Goal: Task Accomplishment & Management: Manage account settings

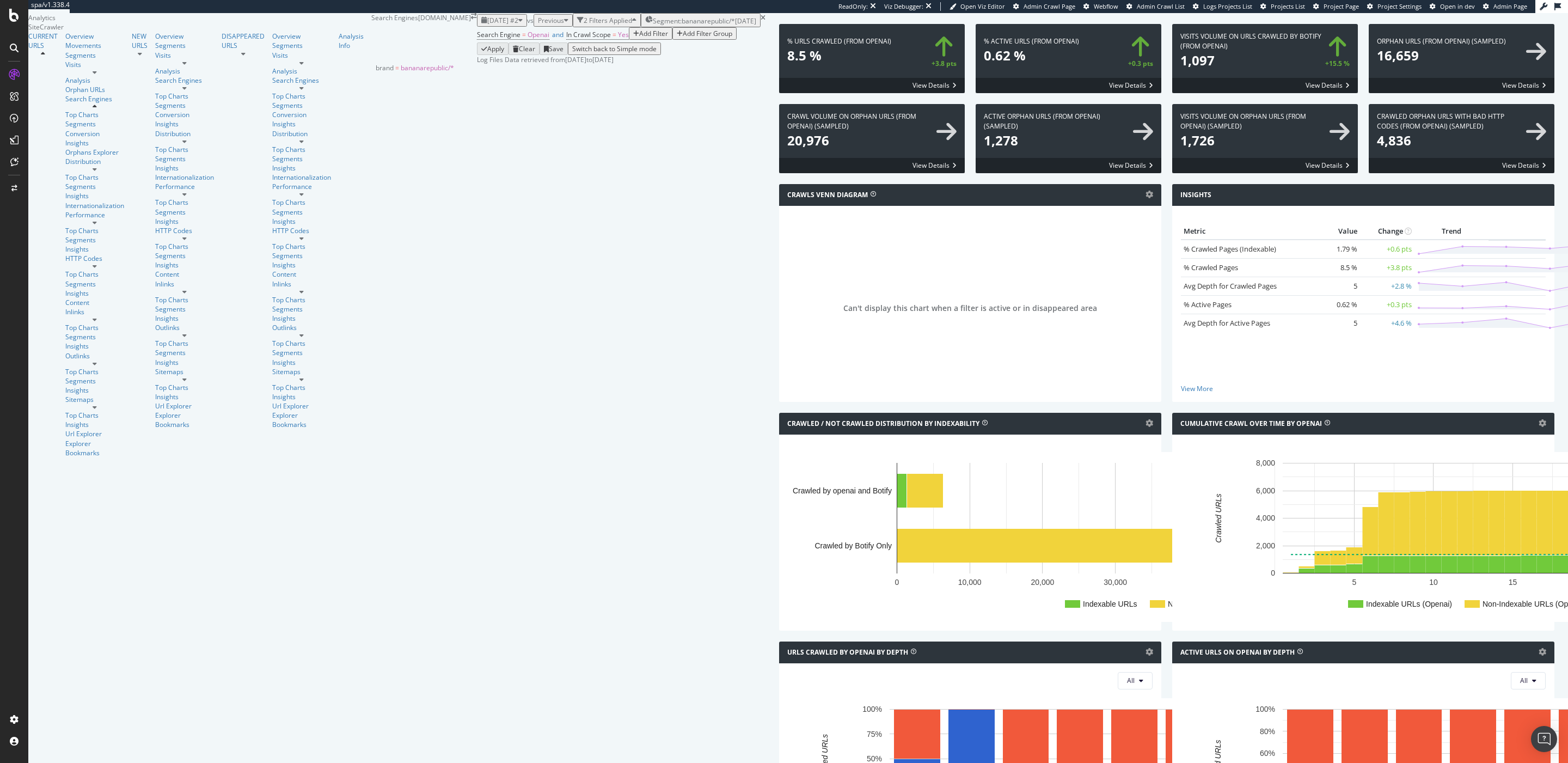
click at [653, 25] on span "Segment: bananarepublic/*" at bounding box center [694, 21] width 82 height 10
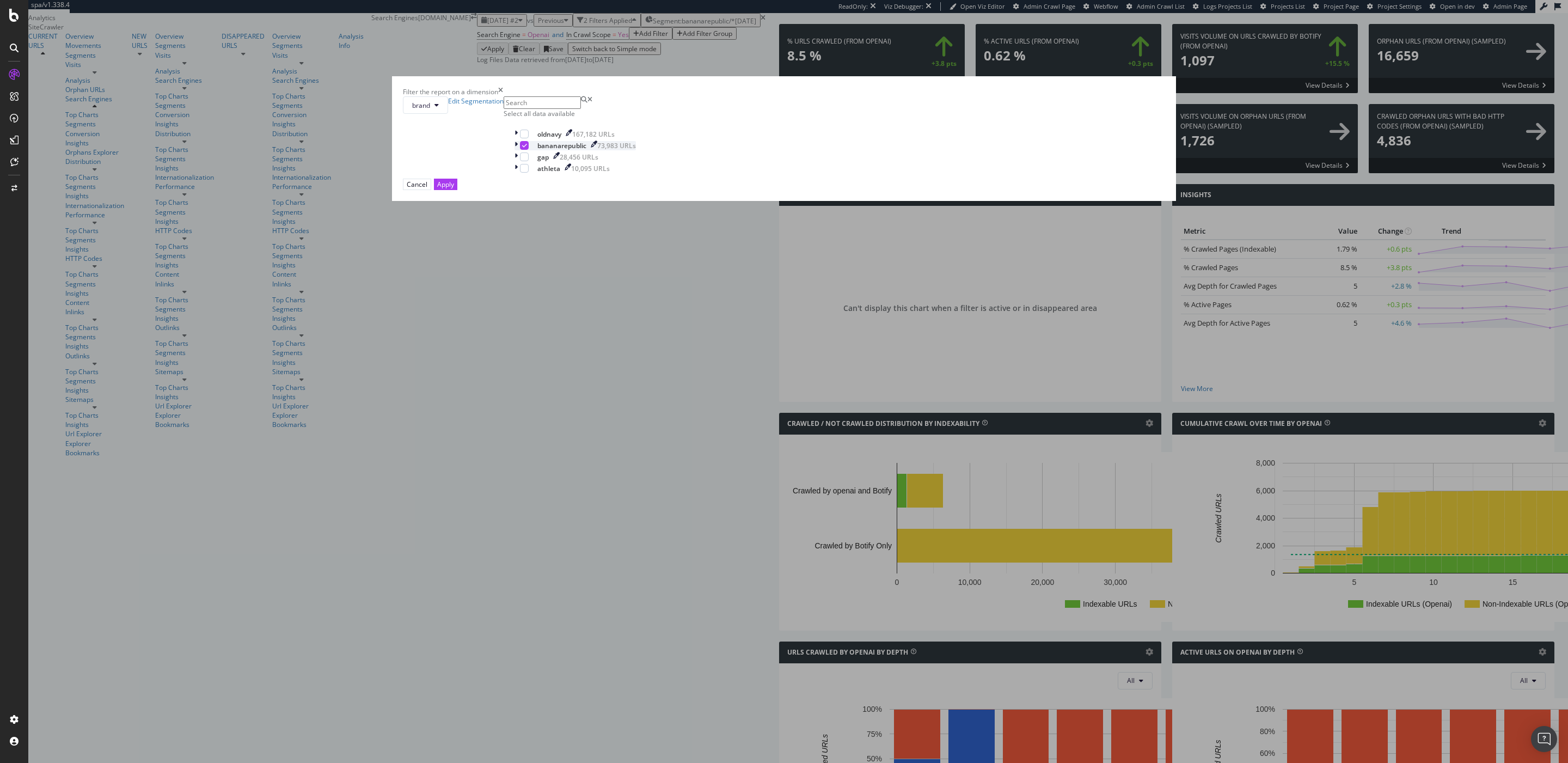
click at [527, 148] on icon "modal" at bounding box center [524, 145] width 5 height 6
click at [528, 161] on div "modal" at bounding box center [523, 156] width 9 height 9
click at [454, 189] on div "Apply" at bounding box center [445, 184] width 16 height 10
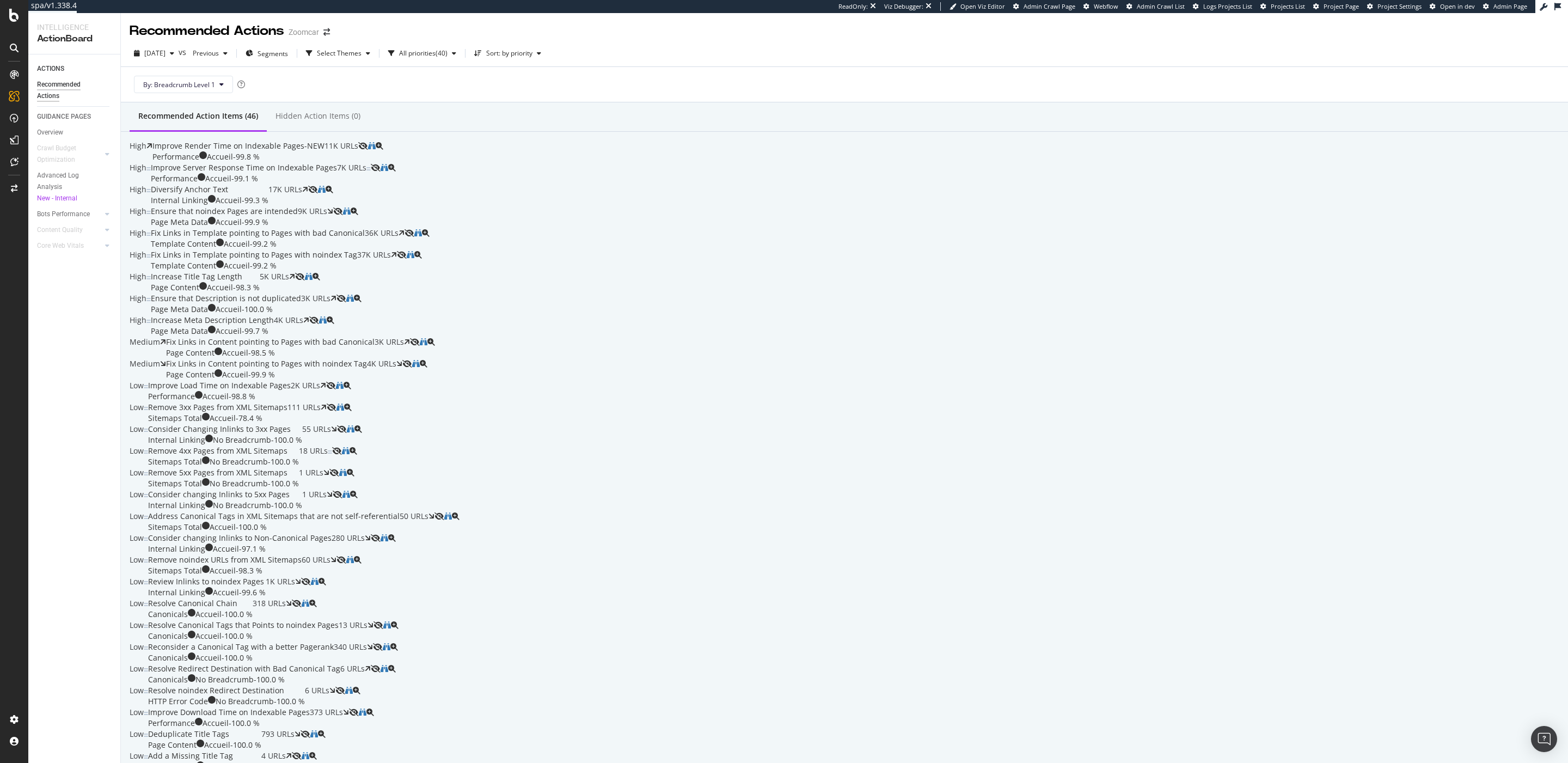
click at [672, 116] on div "Recommended Action Items (46) Hidden Action Items (0)" at bounding box center [844, 117] width 1447 height 29
click at [56, 77] on div "Overview" at bounding box center [42, 72] width 28 height 10
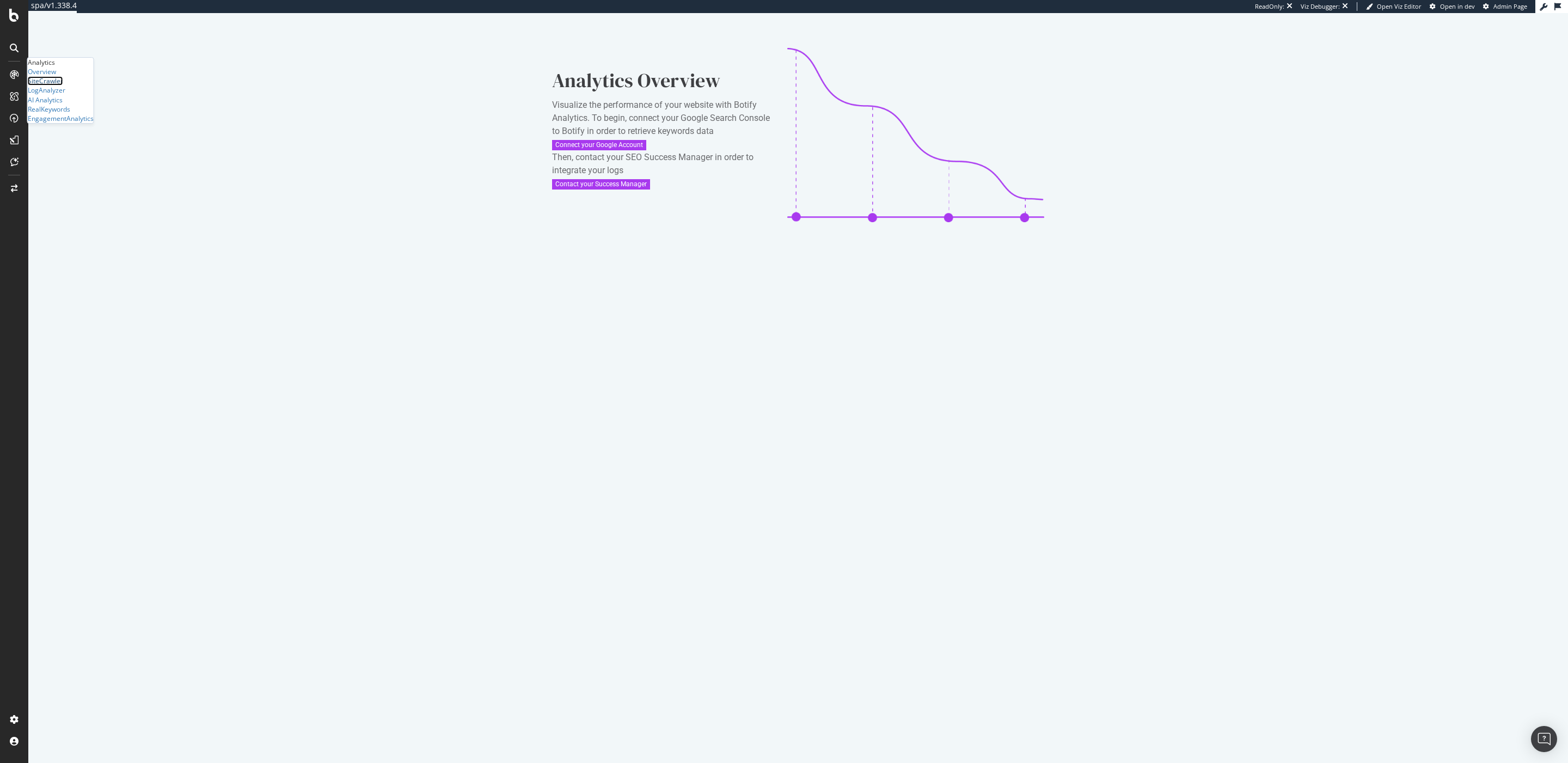
click at [43, 85] on div "SiteCrawler" at bounding box center [46, 81] width 36 height 10
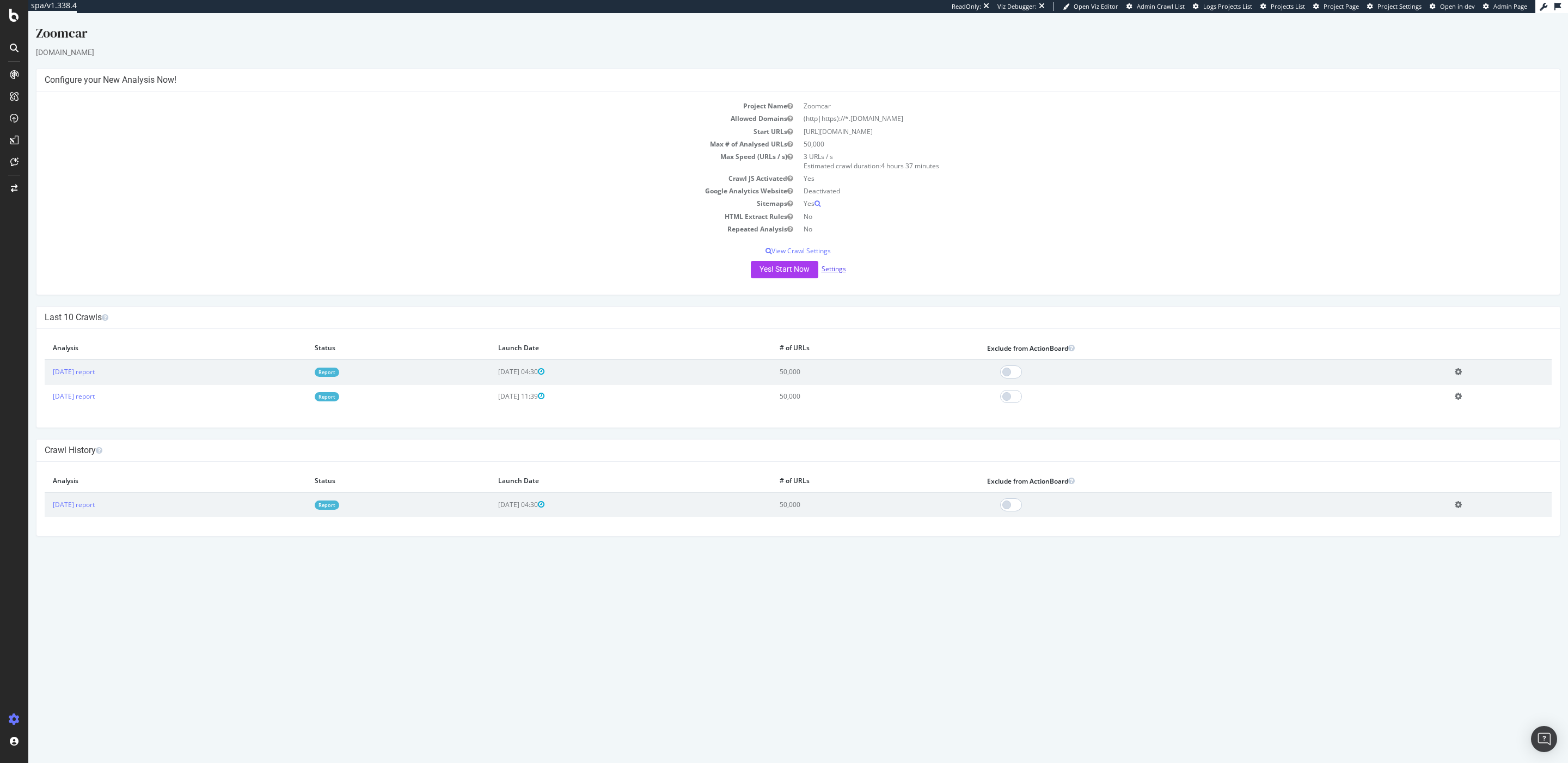
click at [837, 272] on link "Settings" at bounding box center [833, 269] width 24 height 10
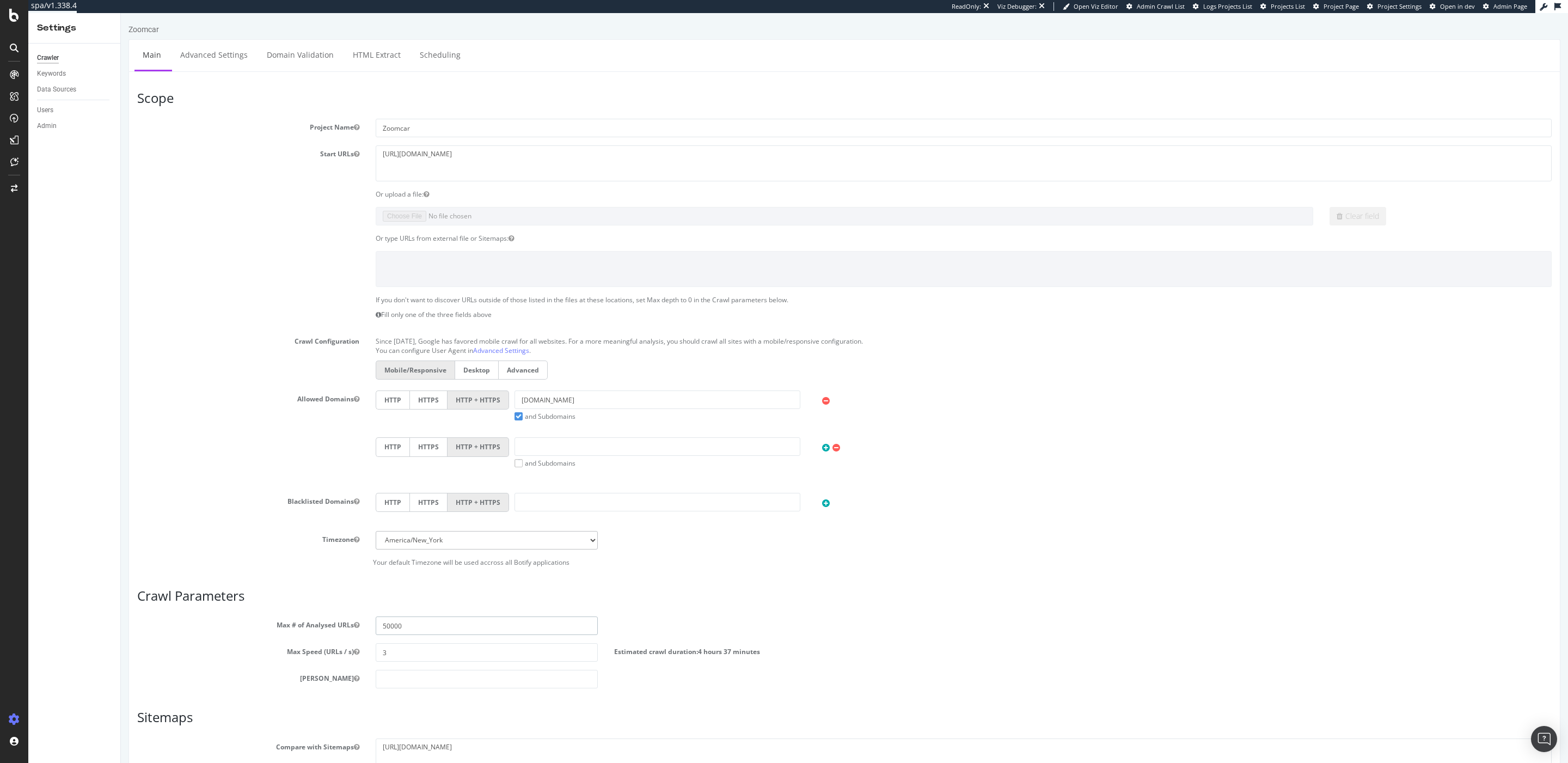
click at [437, 631] on input "50000" at bounding box center [486, 625] width 222 height 18
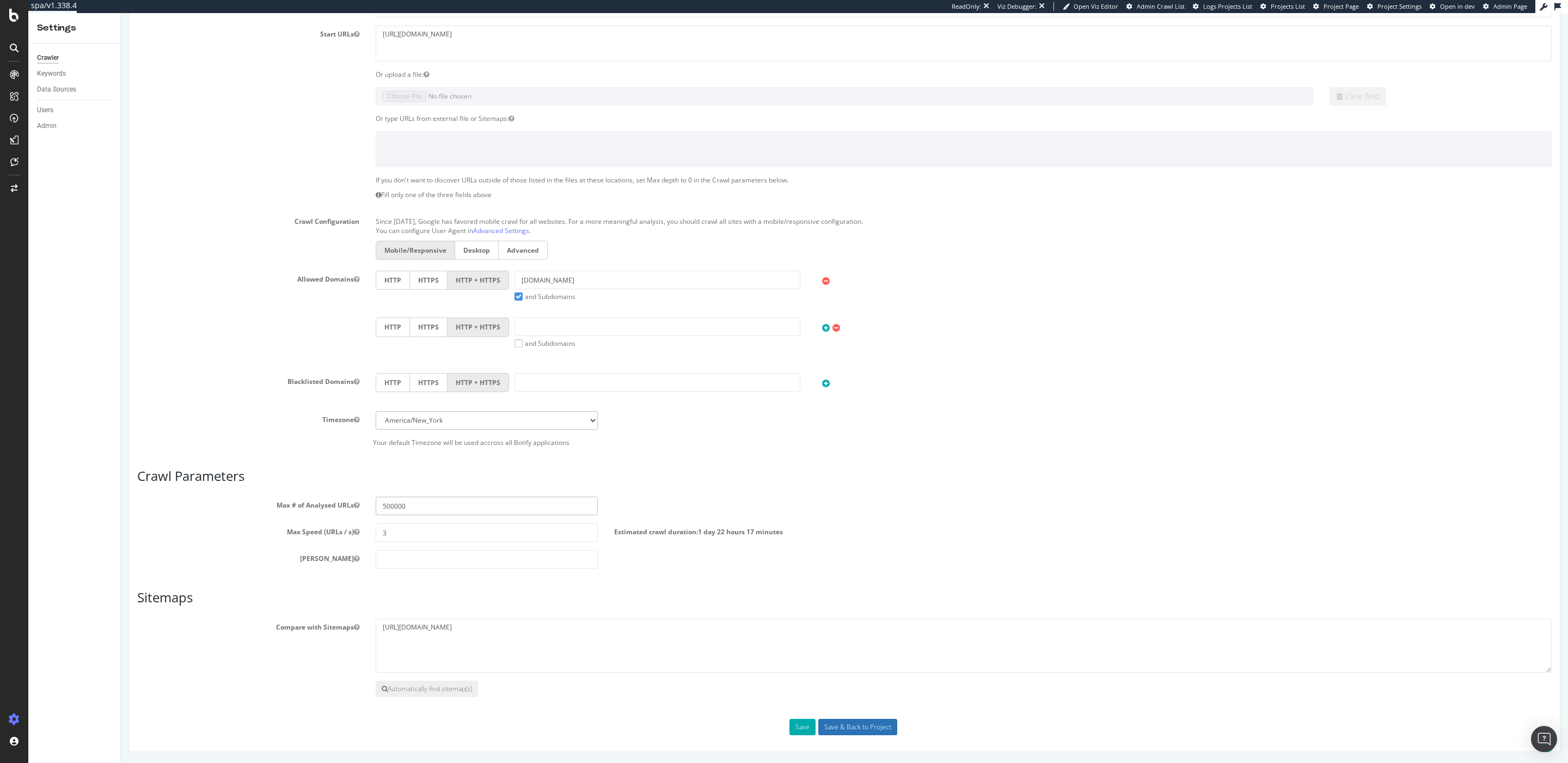
type input "500000"
click at [854, 734] on input "Save & Back to Project" at bounding box center [857, 726] width 78 height 16
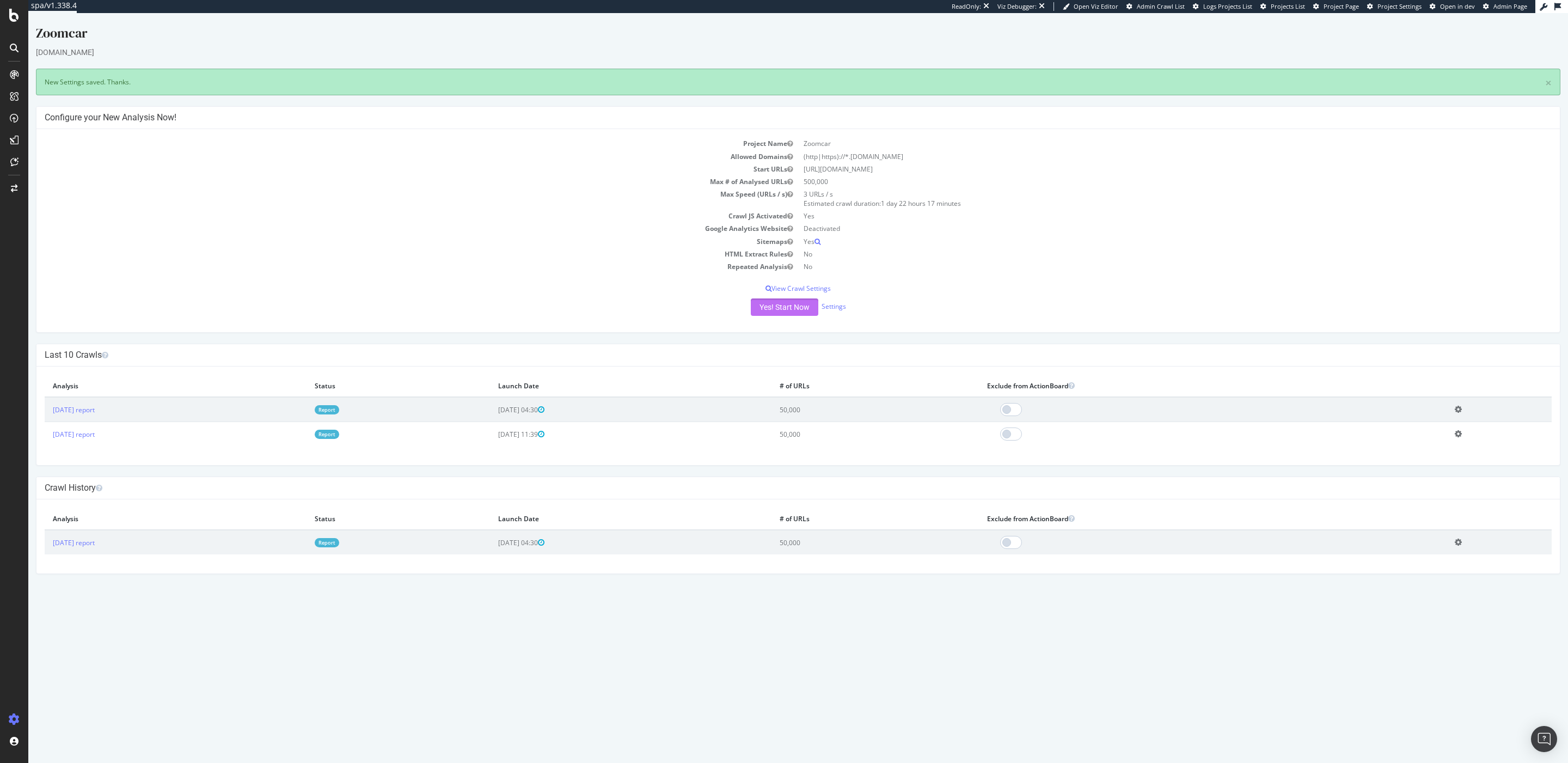
click at [773, 308] on button "Yes! Start Now" at bounding box center [785, 307] width 68 height 17
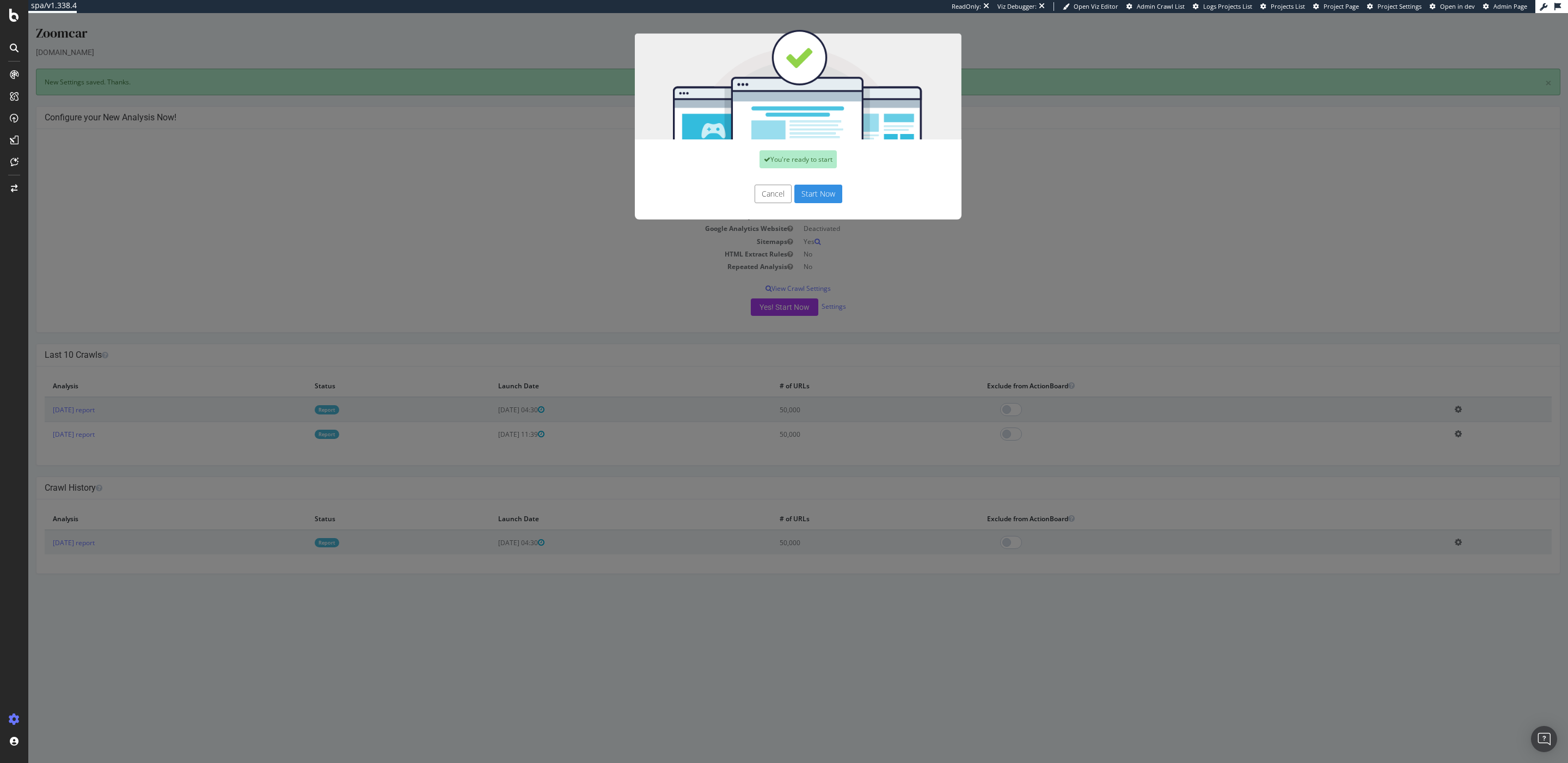
click at [831, 191] on button "Start Now" at bounding box center [818, 193] width 47 height 18
